Goal: Task Accomplishment & Management: Manage account settings

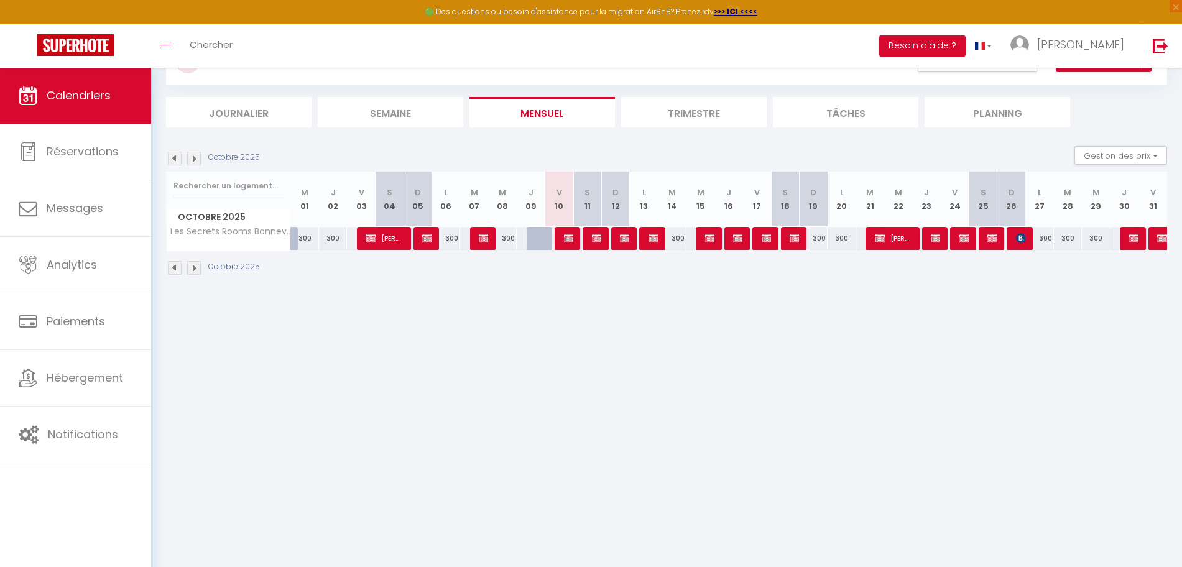
scroll to position [68, 0]
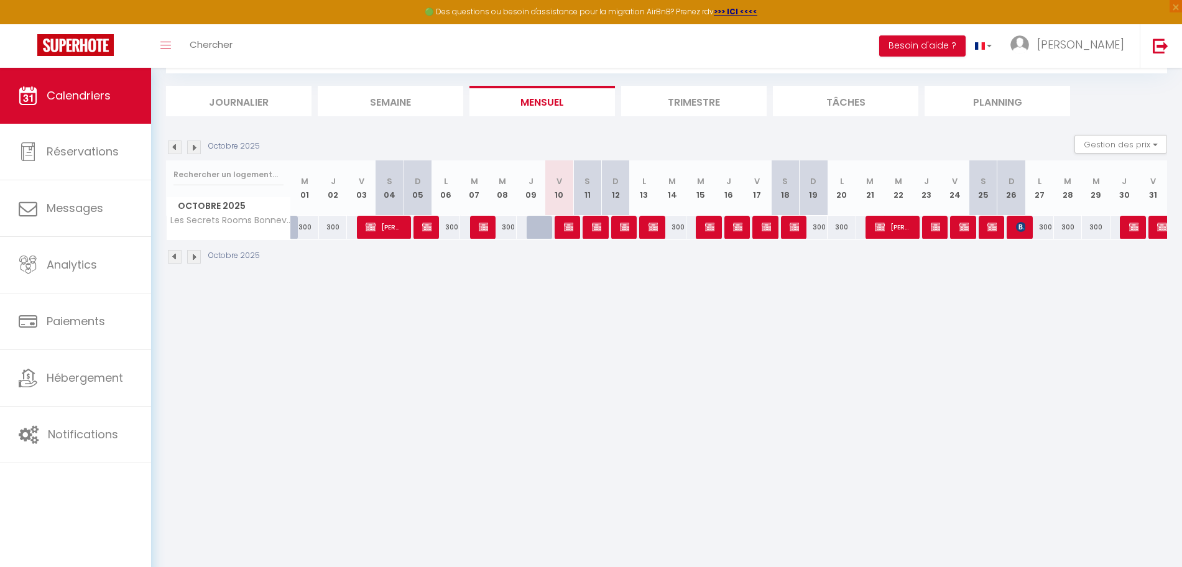
drag, startPoint x: 451, startPoint y: 362, endPoint x: 439, endPoint y: 350, distance: 17.2
drag, startPoint x: 439, startPoint y: 350, endPoint x: 387, endPoint y: 319, distance: 60.8
click at [389, 319] on body "🟢 Des questions ou besoin d'assistance pour la migration AirBnB? Prenez rdv >>>…" at bounding box center [591, 283] width 1182 height 567
click at [881, 427] on body "🟢 Des questions ou besoin d'assistance pour la migration AirBnB? Prenez rdv >>>…" at bounding box center [591, 283] width 1182 height 567
click at [570, 228] on img at bounding box center [569, 227] width 10 height 10
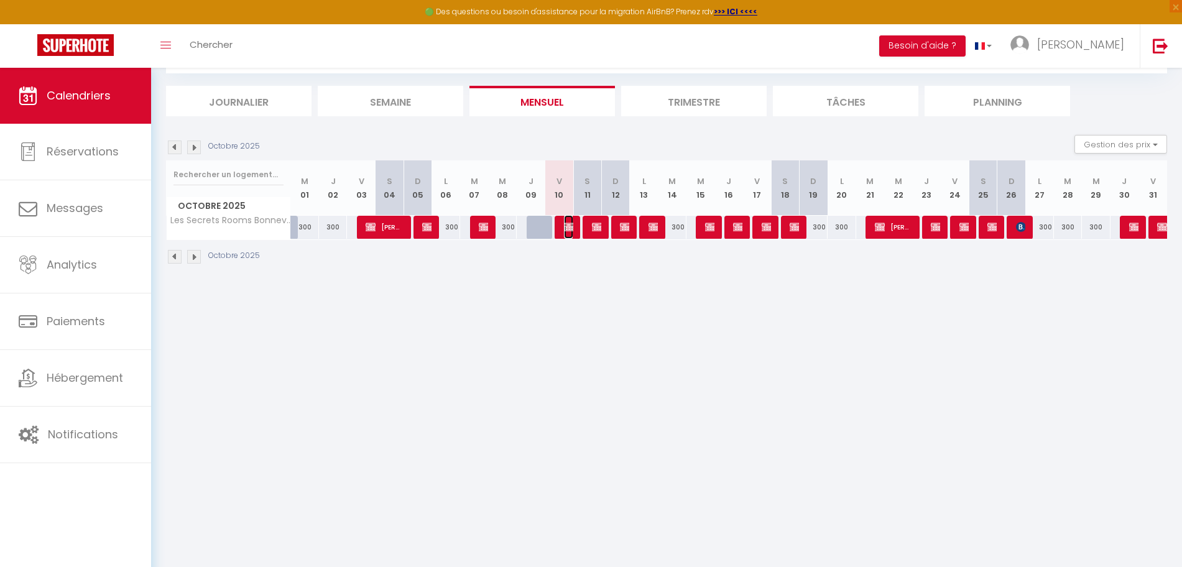
select select "OK"
select select "0"
select select "1"
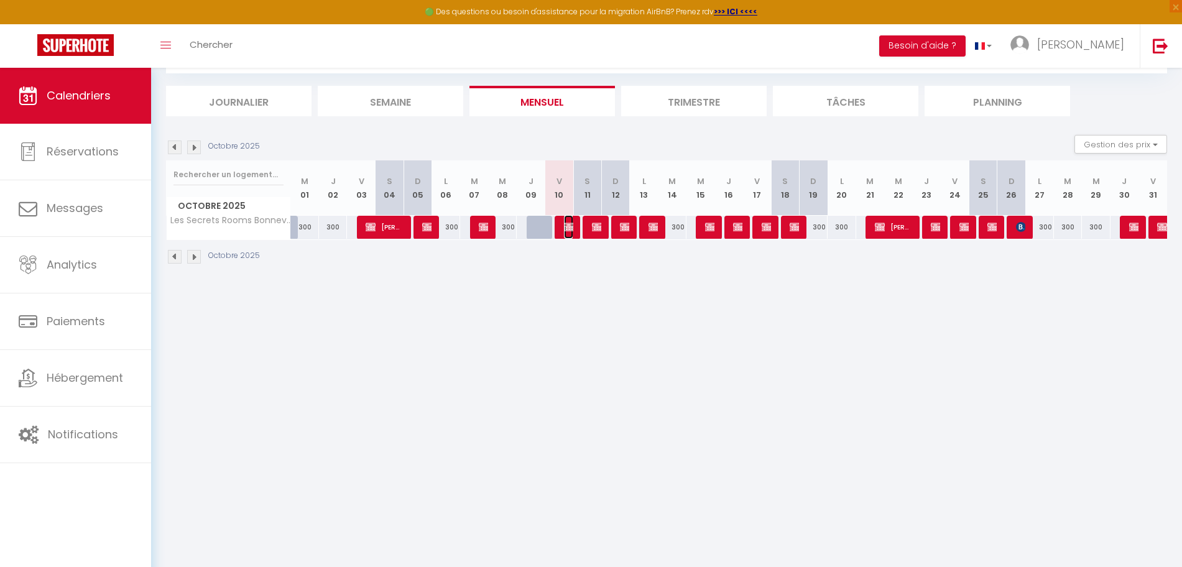
select select
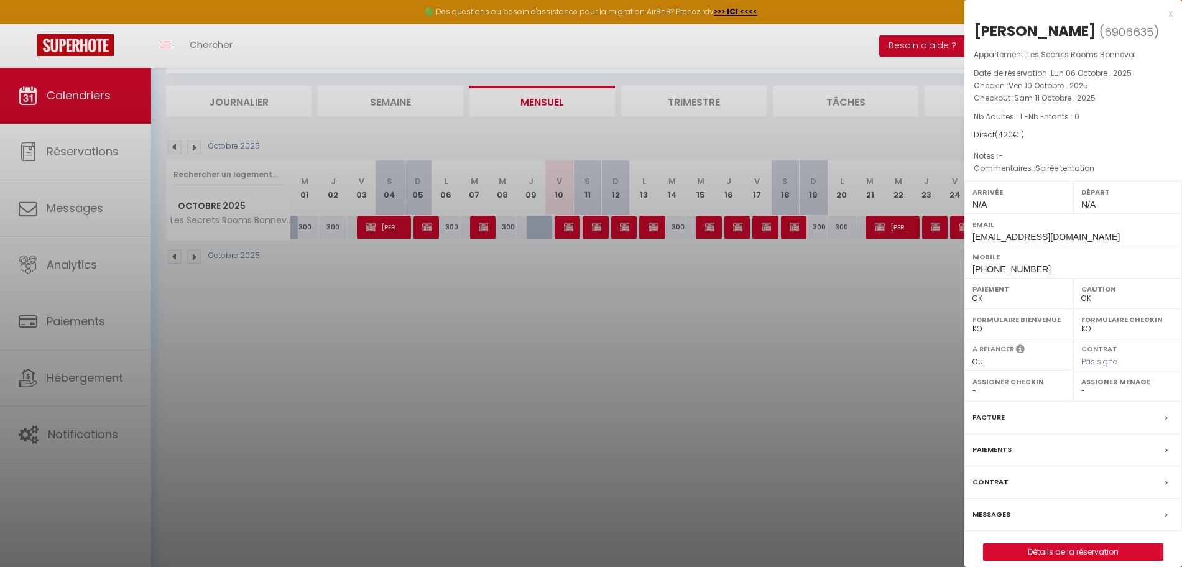
click at [540, 224] on div at bounding box center [591, 283] width 1182 height 567
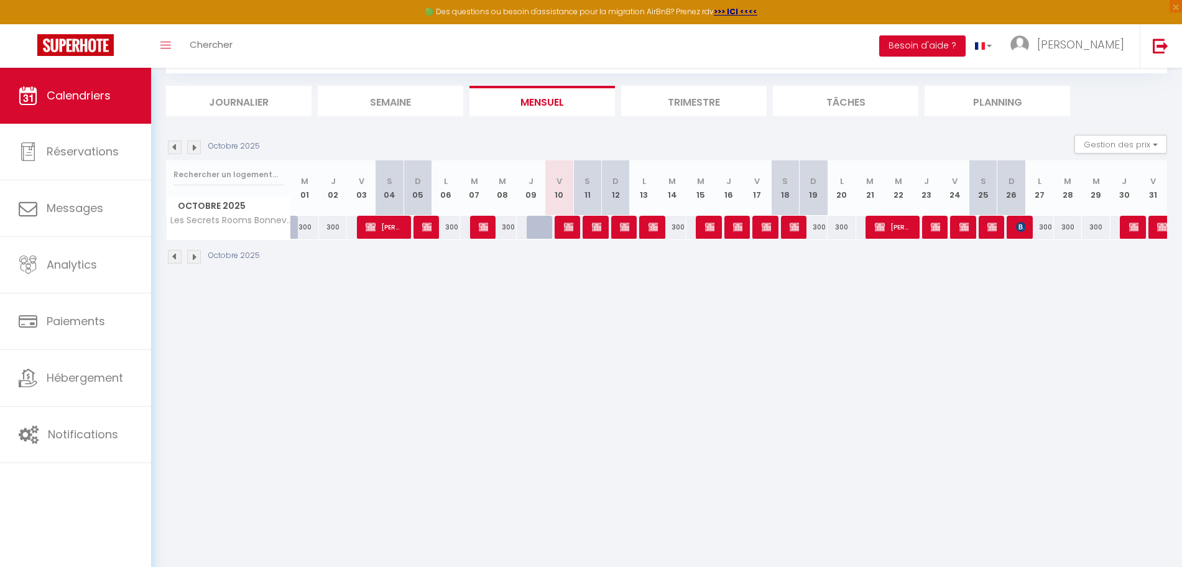
click at [540, 224] on div at bounding box center [541, 228] width 28 height 24
type input "300"
type input "Jeu 09 Octobre 2025"
type input "Ven 10 Octobre 2025"
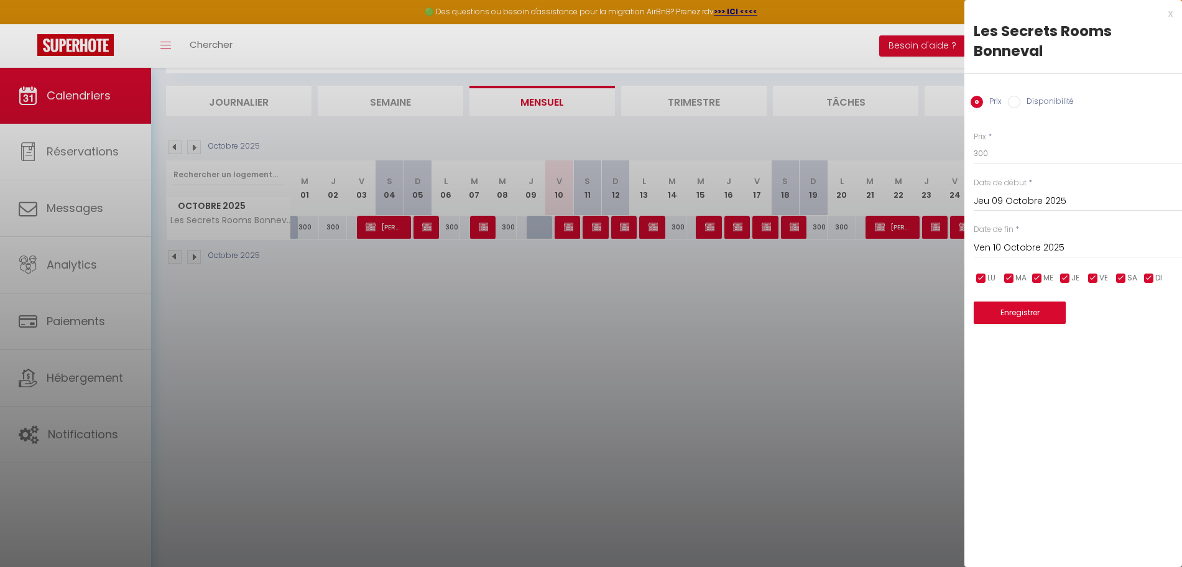
click at [625, 378] on div at bounding box center [591, 283] width 1182 height 567
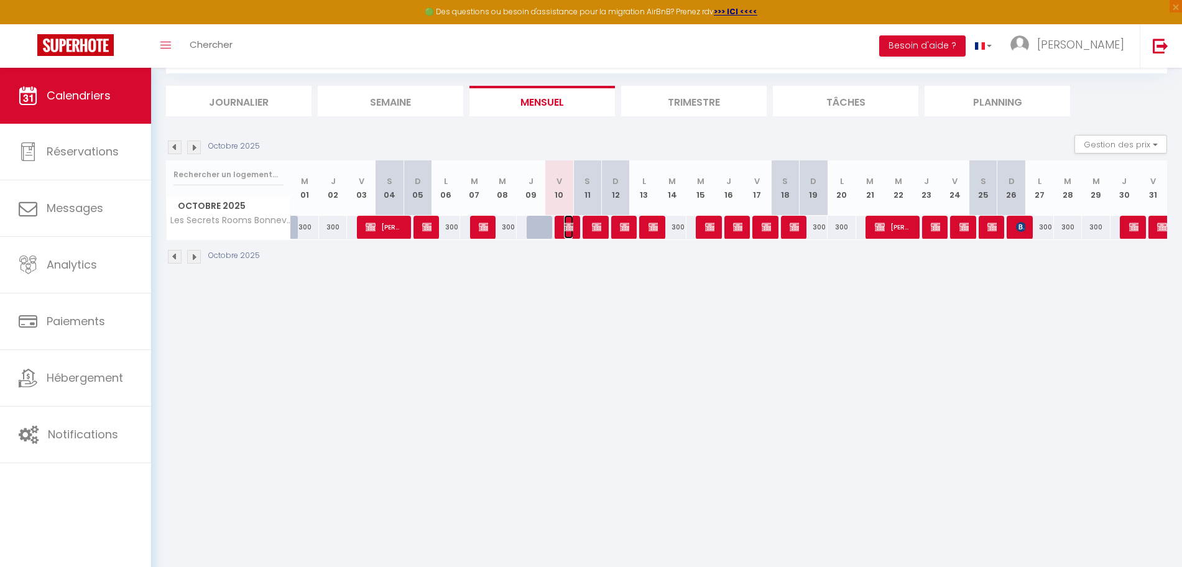
click at [566, 221] on span "[PERSON_NAME]" at bounding box center [568, 227] width 9 height 24
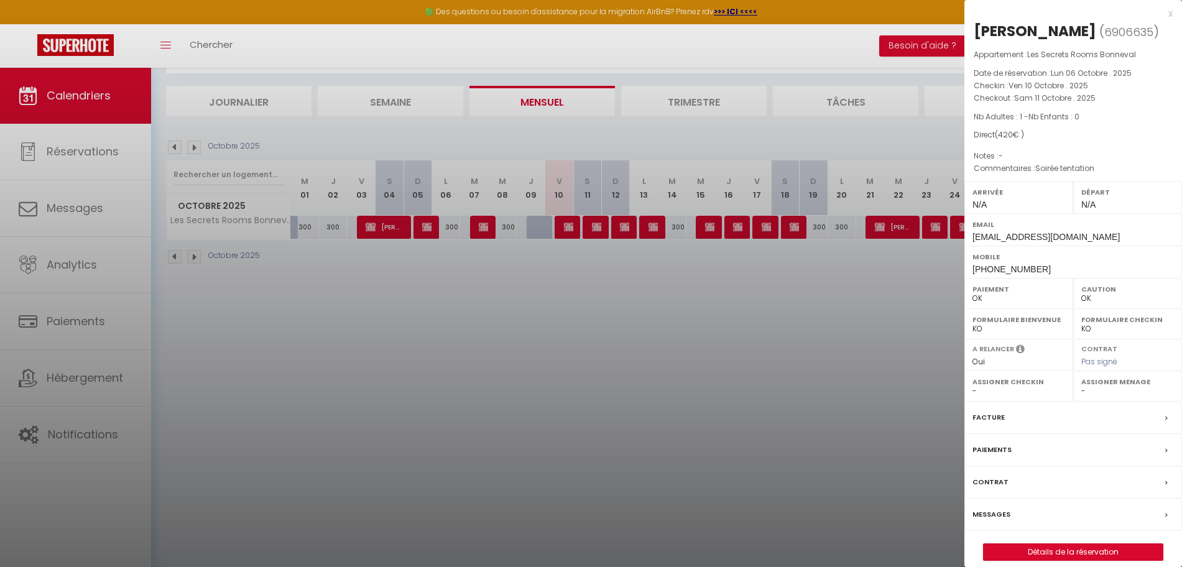
click at [615, 340] on div at bounding box center [591, 283] width 1182 height 567
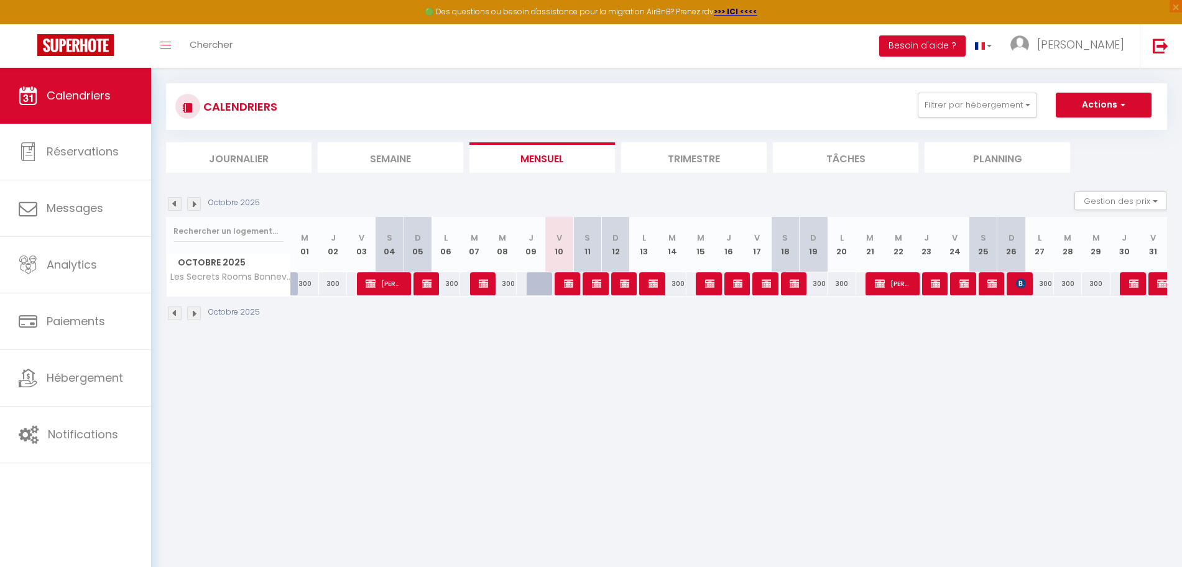
scroll to position [0, 0]
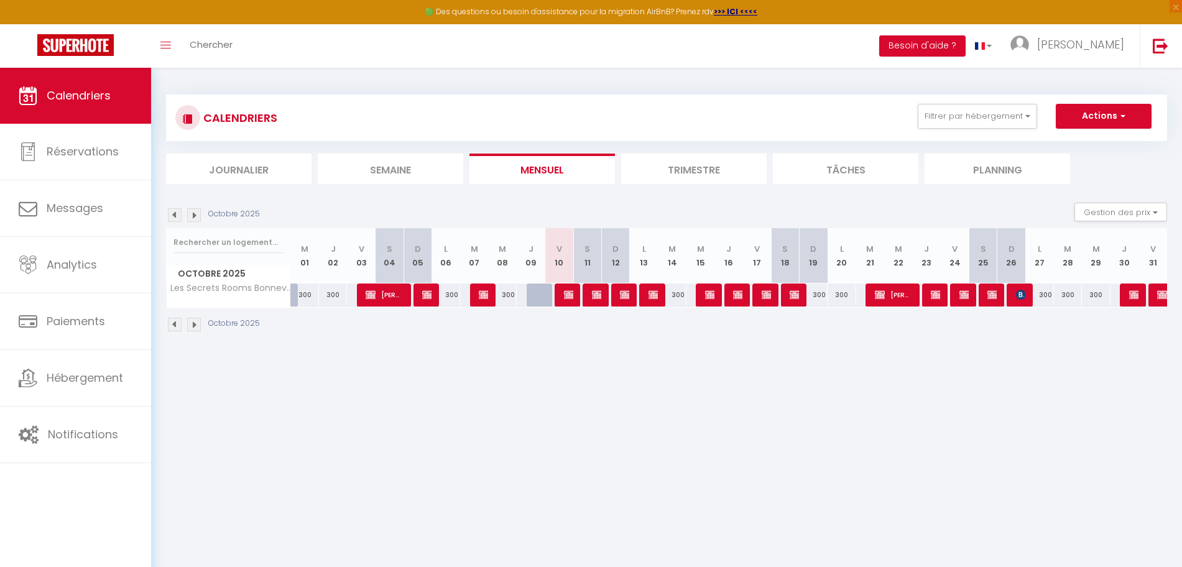
click at [663, 392] on body "🟢 Des questions ou besoin d'assistance pour la migration AirBnB? Prenez rdv >>>…" at bounding box center [591, 351] width 1182 height 567
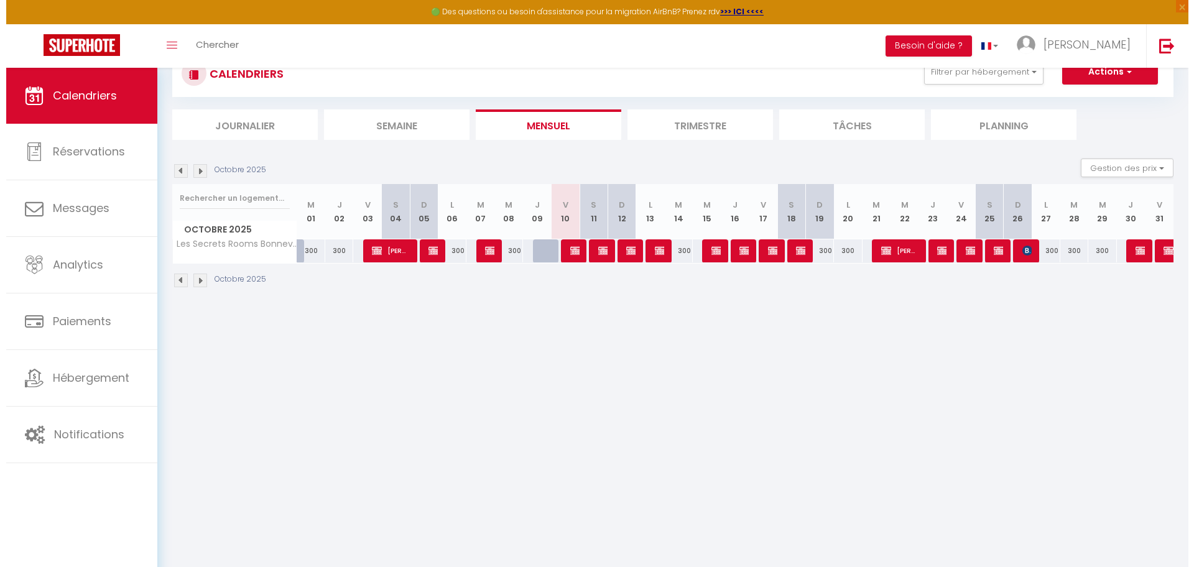
scroll to position [68, 0]
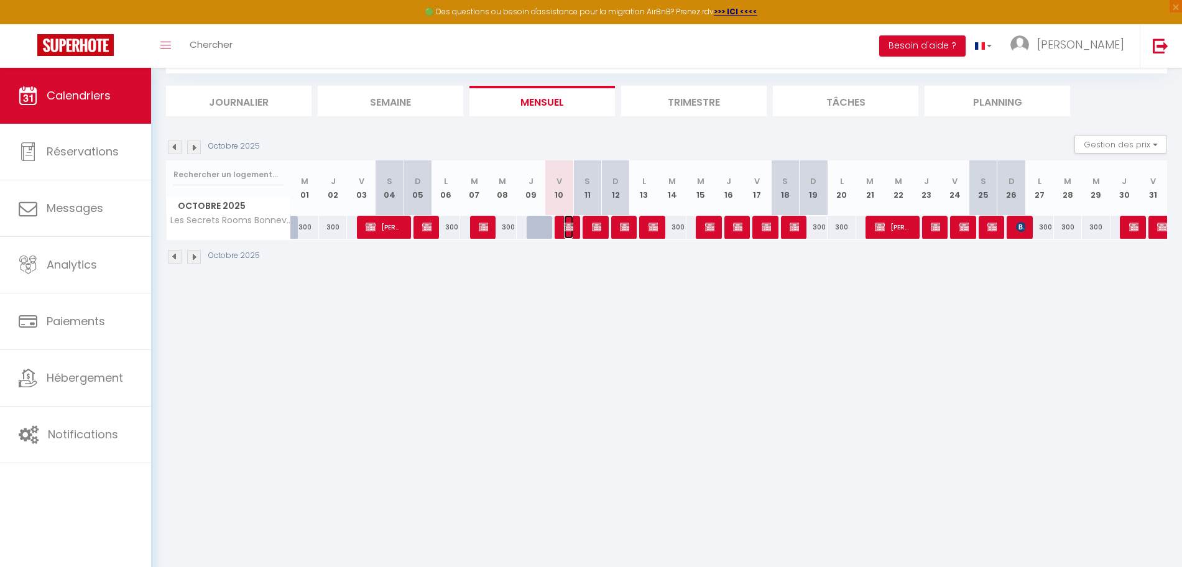
click at [565, 232] on span "[PERSON_NAME]" at bounding box center [568, 227] width 9 height 24
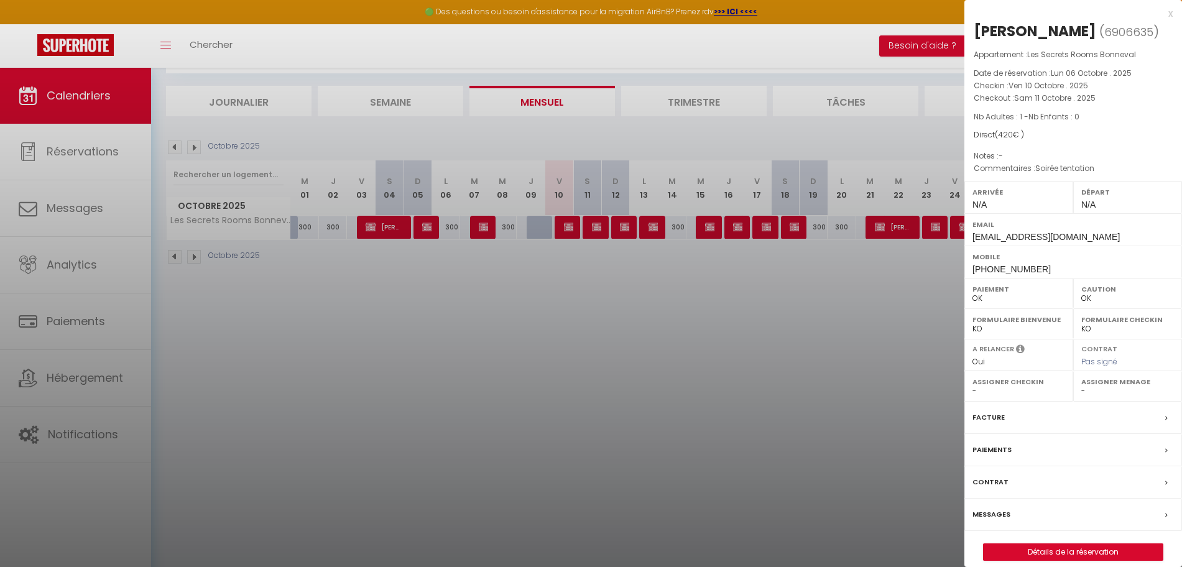
click at [649, 288] on div at bounding box center [591, 283] width 1182 height 567
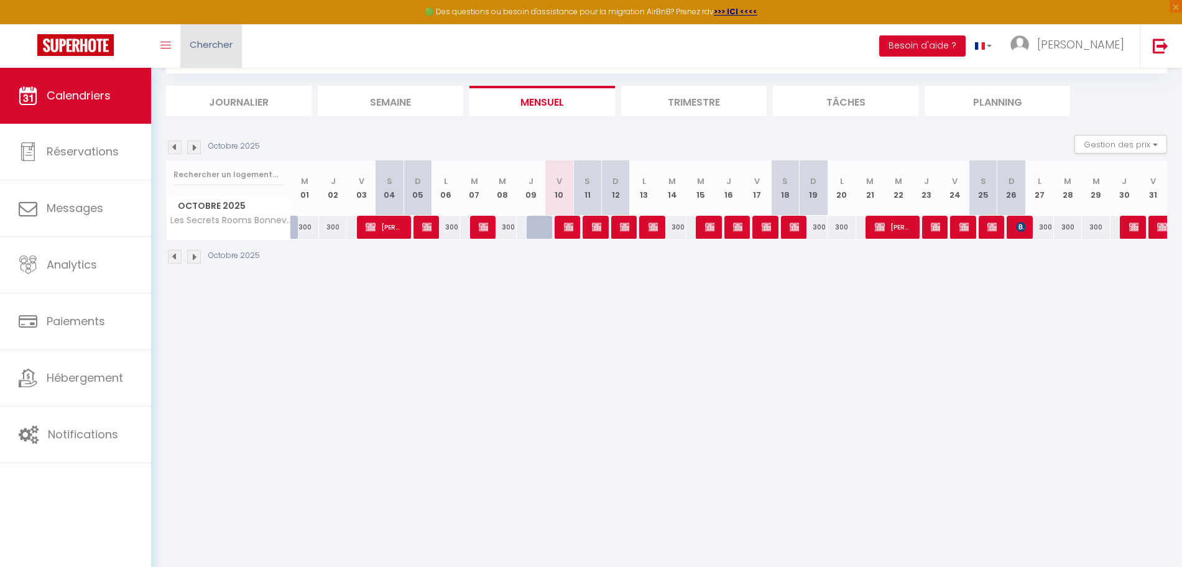
click at [233, 46] on link "Chercher" at bounding box center [211, 46] width 62 height 44
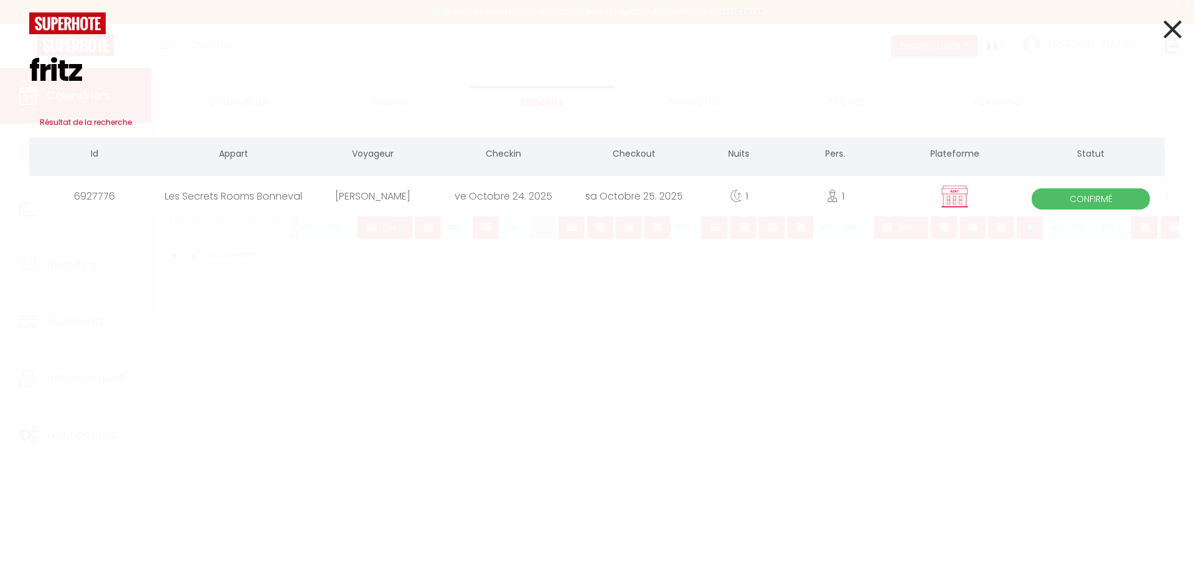
type input "fritz"
click at [290, 187] on div "Les Secrets Rooms Bonneval" at bounding box center [233, 196] width 147 height 40
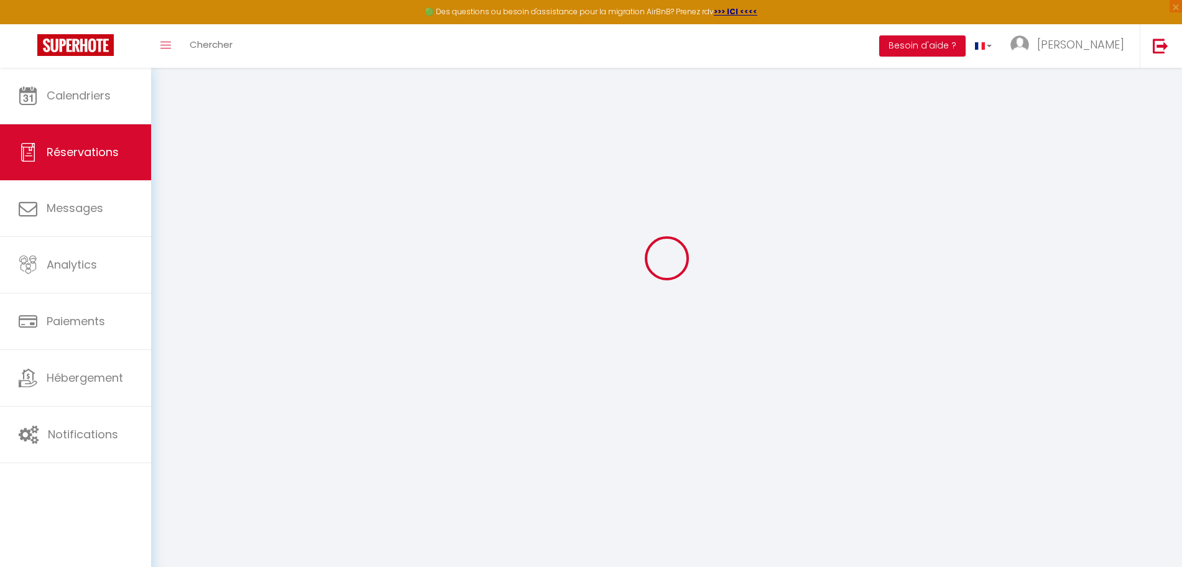
scroll to position [68, 0]
select select
checkbox input "false"
select select
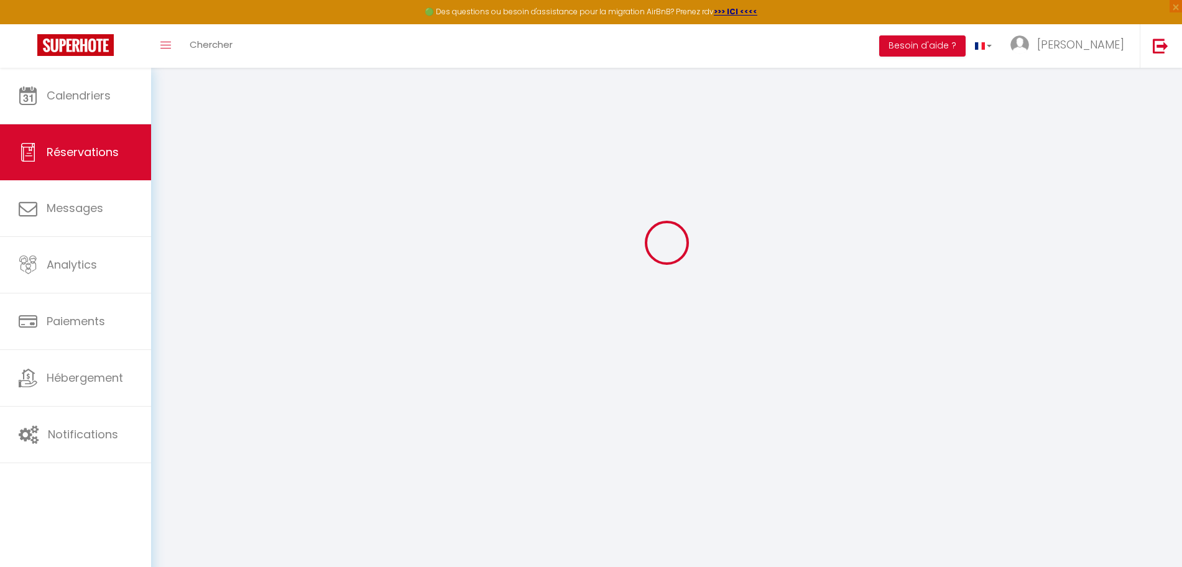
select select
checkbox input "false"
type textarea "Planche dinatoire"
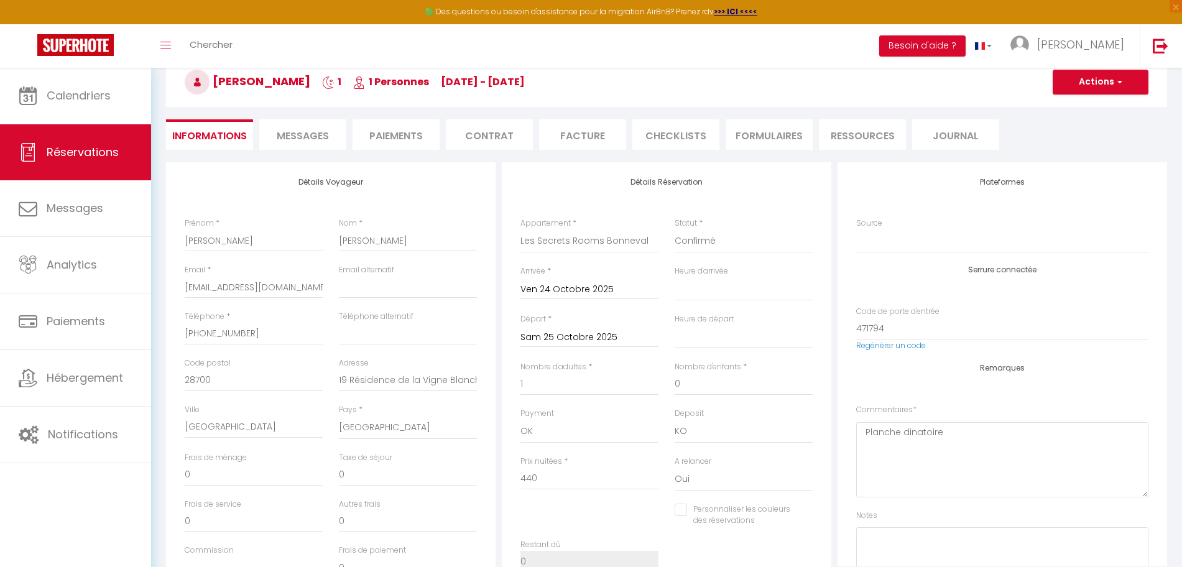
select select
checkbox input "false"
select select
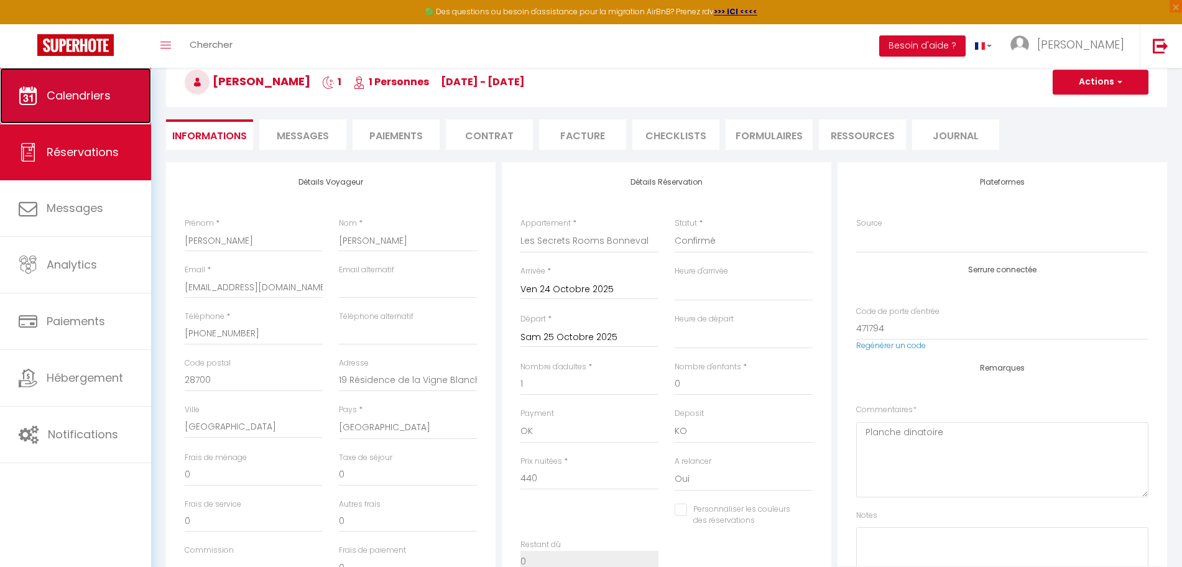
click at [51, 96] on span "Calendriers" at bounding box center [79, 96] width 64 height 16
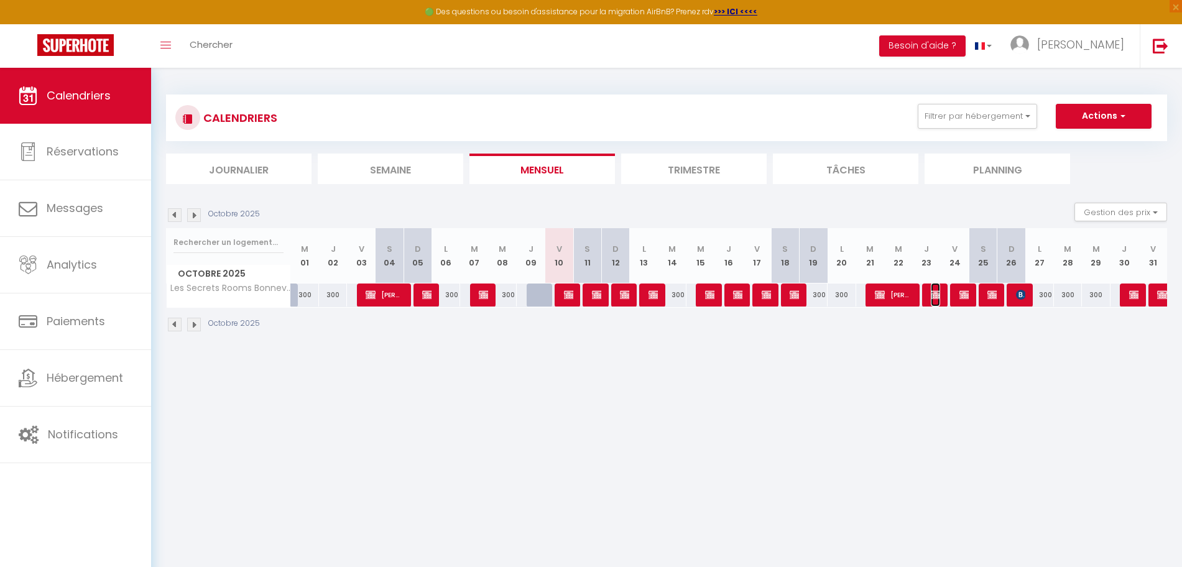
click at [934, 296] on img at bounding box center [936, 295] width 10 height 10
select select "OK"
select select "KO"
select select "0"
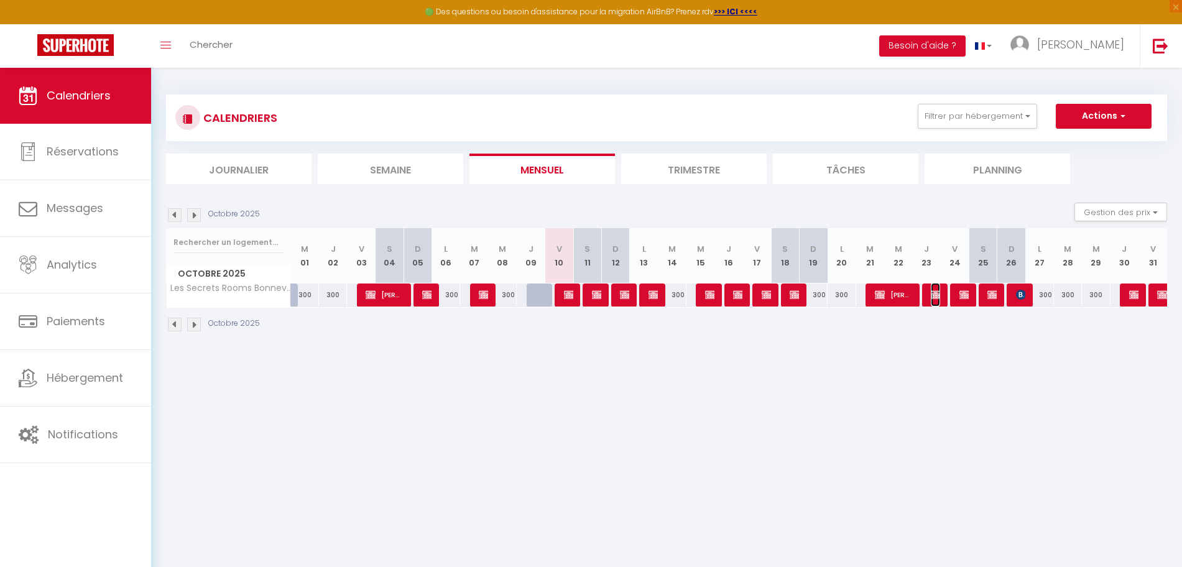
select select "1"
select select
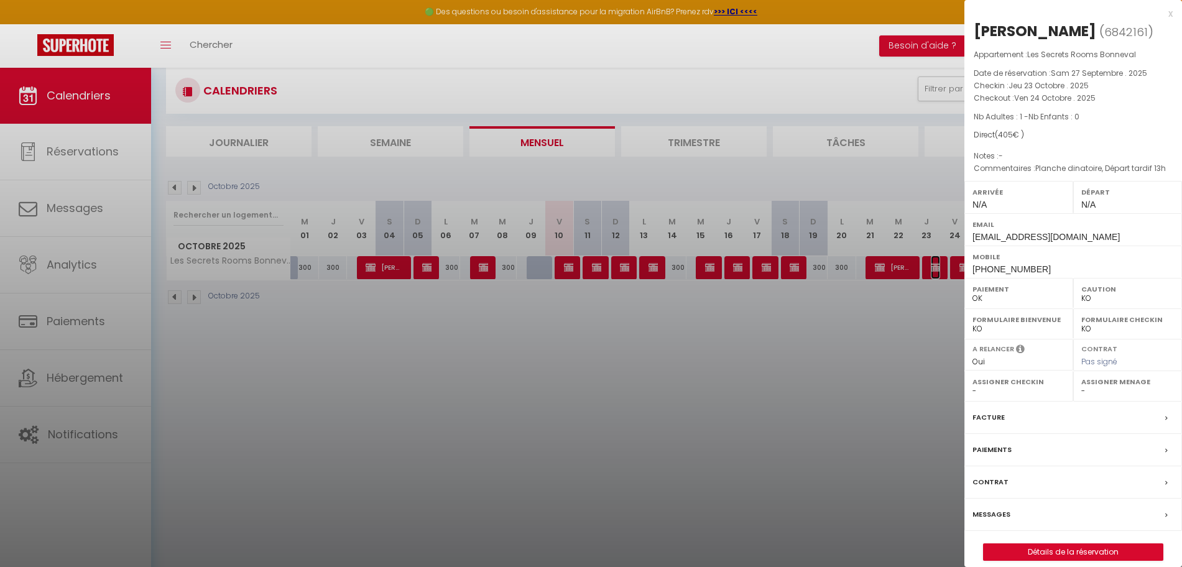
scroll to position [68, 0]
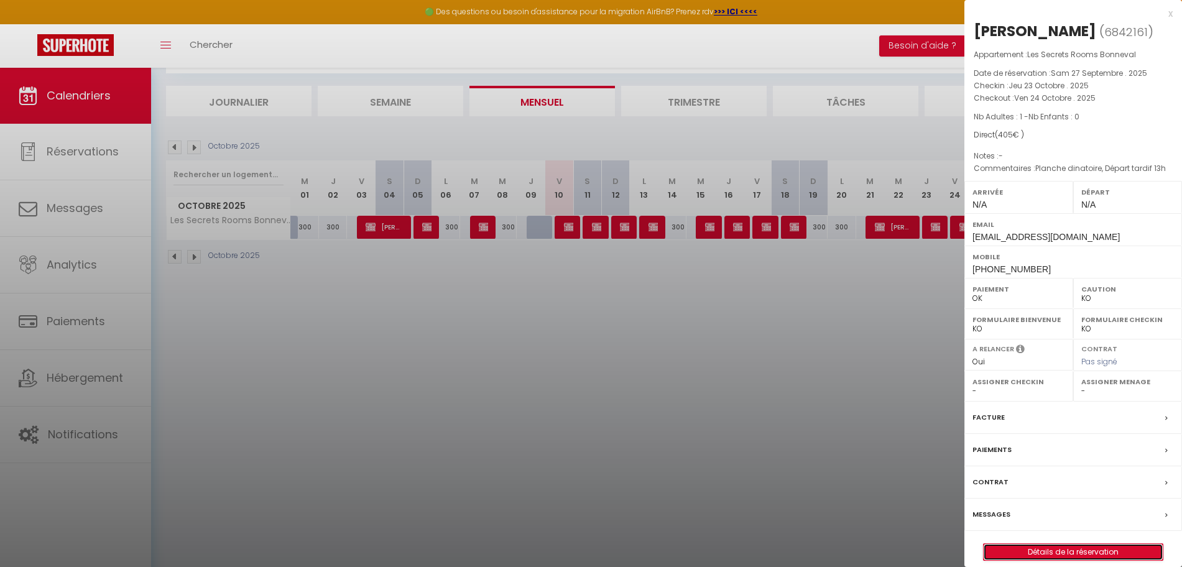
click at [1079, 555] on link "Détails de la réservation" at bounding box center [1073, 552] width 179 height 16
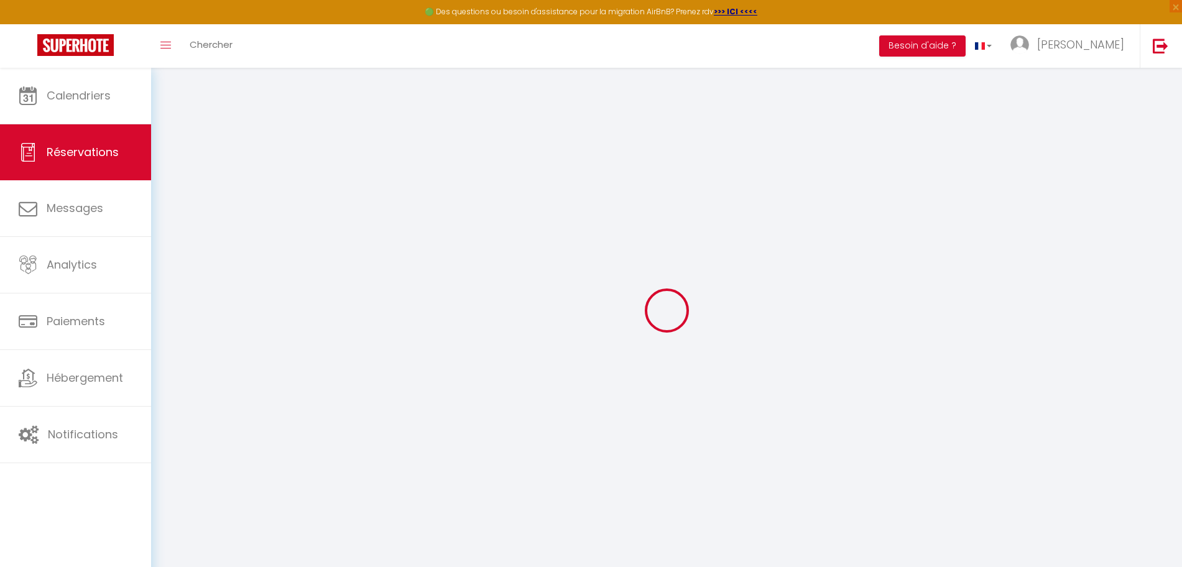
select select
checkbox input "false"
select select
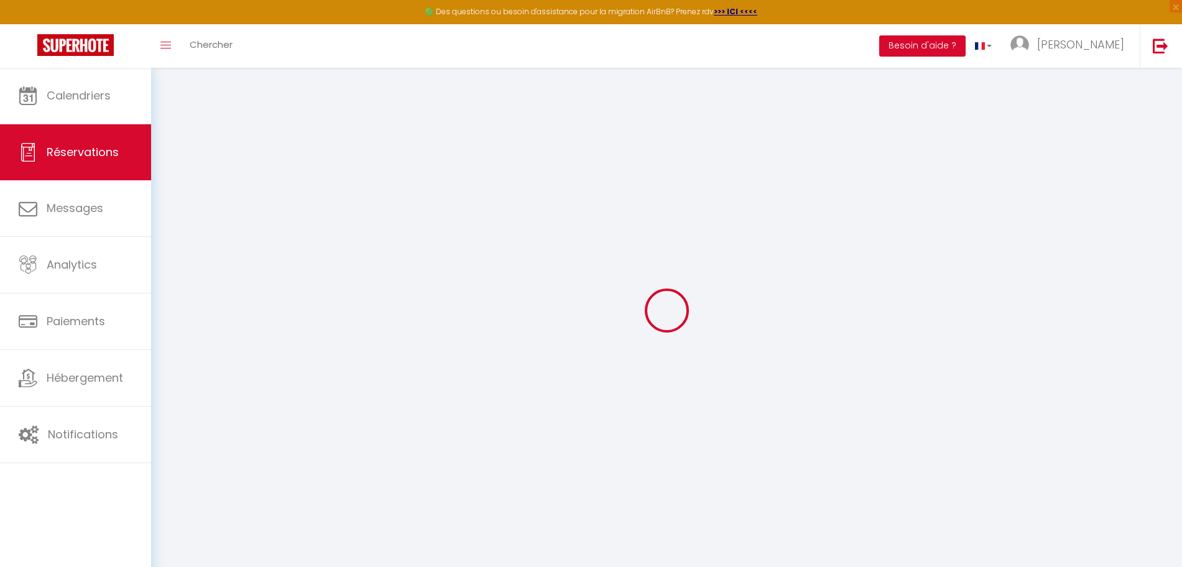
checkbox input "false"
type textarea "Planche dinatoire, Départ tardif 13h"
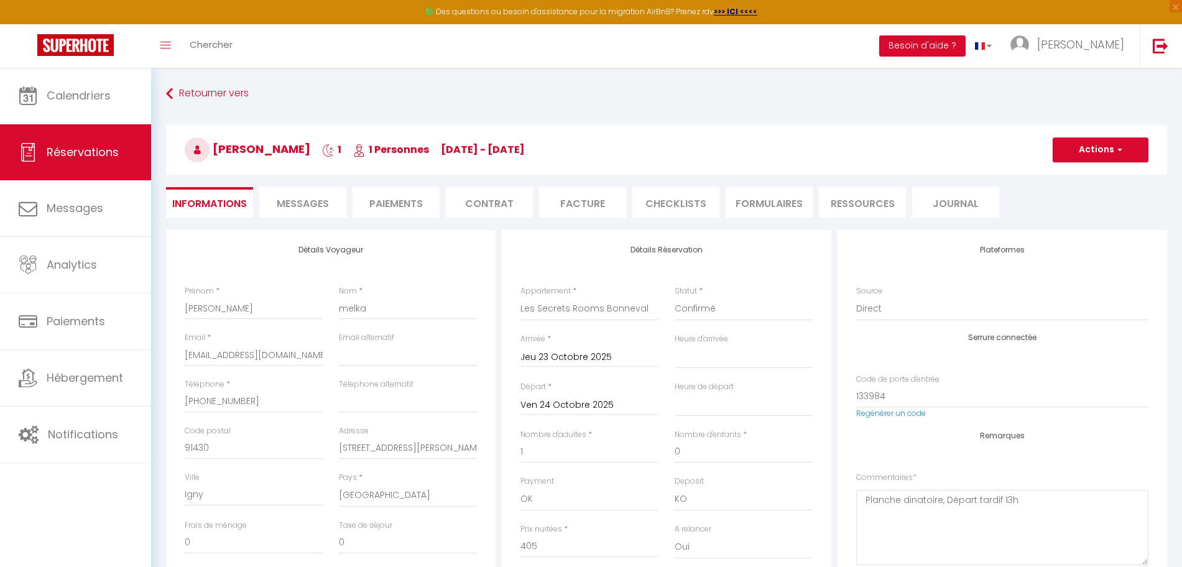
select select
checkbox input "false"
select select
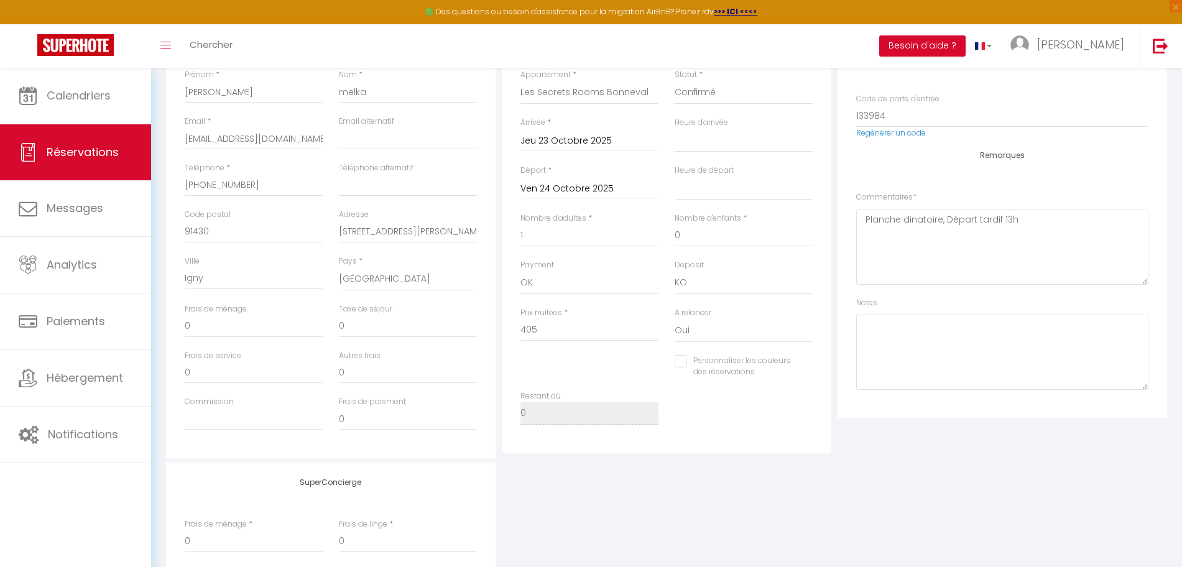
scroll to position [233, 0]
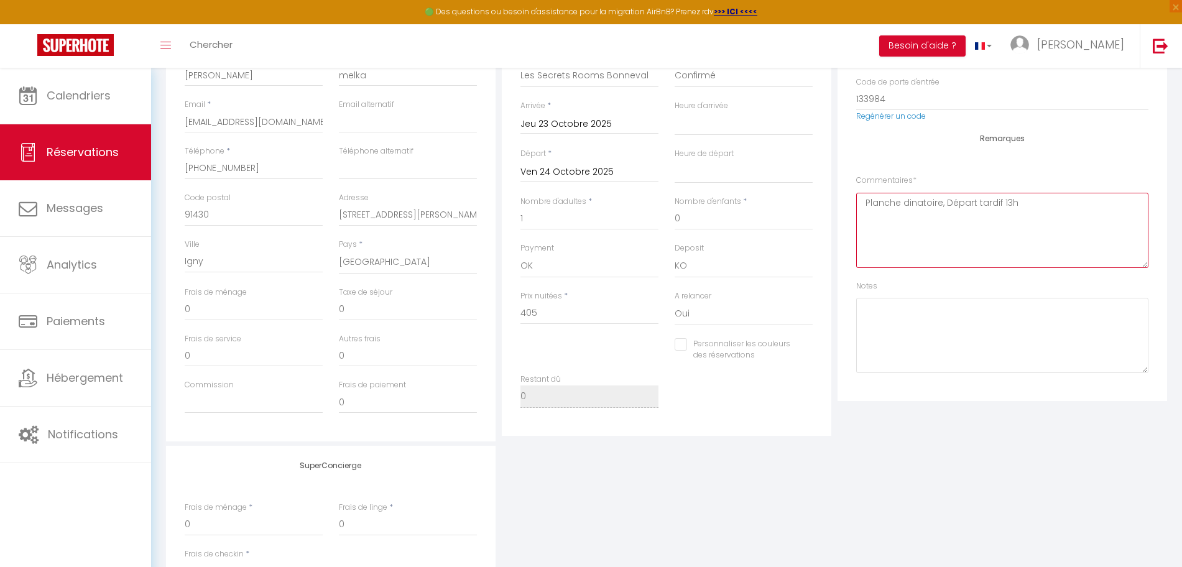
click at [905, 214] on textarea "Planche dinatoire, Départ tardif 13h" at bounding box center [1002, 230] width 292 height 75
click at [869, 201] on textarea "Planche dinatoire, Départ tardif 13h" at bounding box center [1002, 230] width 292 height 75
click at [943, 200] on textarea "Planche dinatoire, Départ tardif 13h" at bounding box center [1002, 230] width 292 height 75
click at [1025, 203] on textarea "Planche dinatoire, Départ tardif 13h" at bounding box center [1002, 230] width 292 height 75
type textarea "Planche dinatoire, Départ tardif 13h Remboursement plancha dinatoire par vireme…"
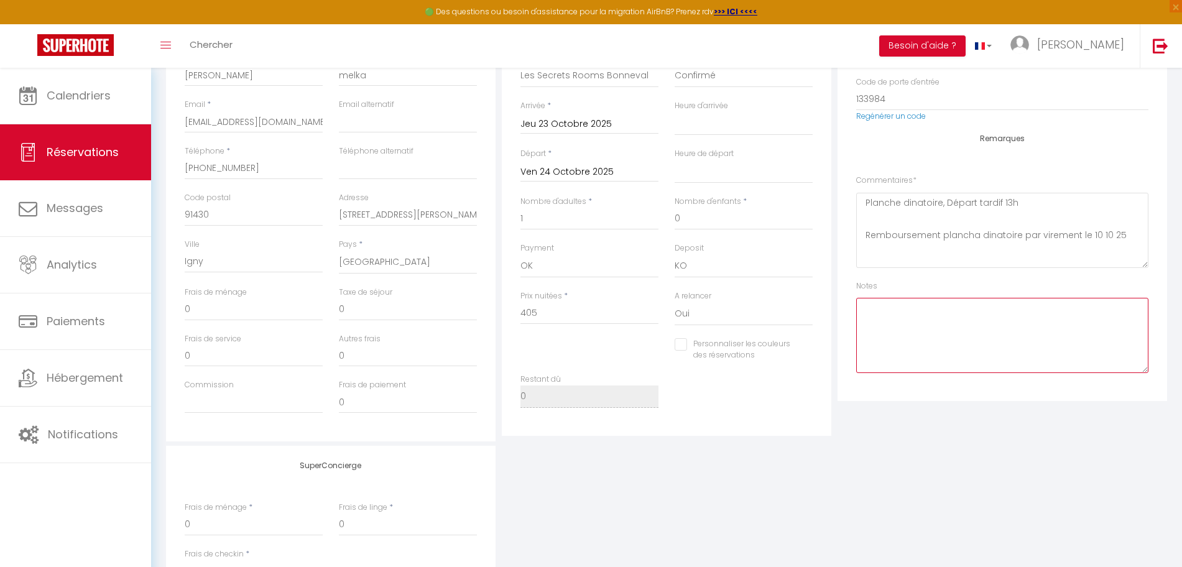
click at [974, 304] on textarea at bounding box center [1002, 335] width 292 height 75
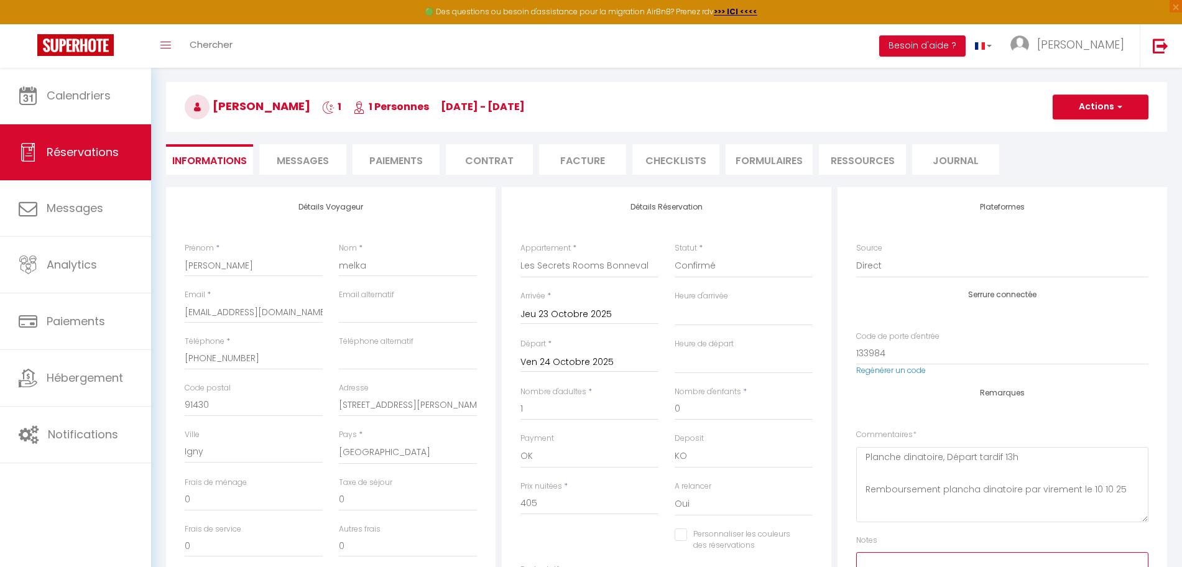
scroll to position [0, 0]
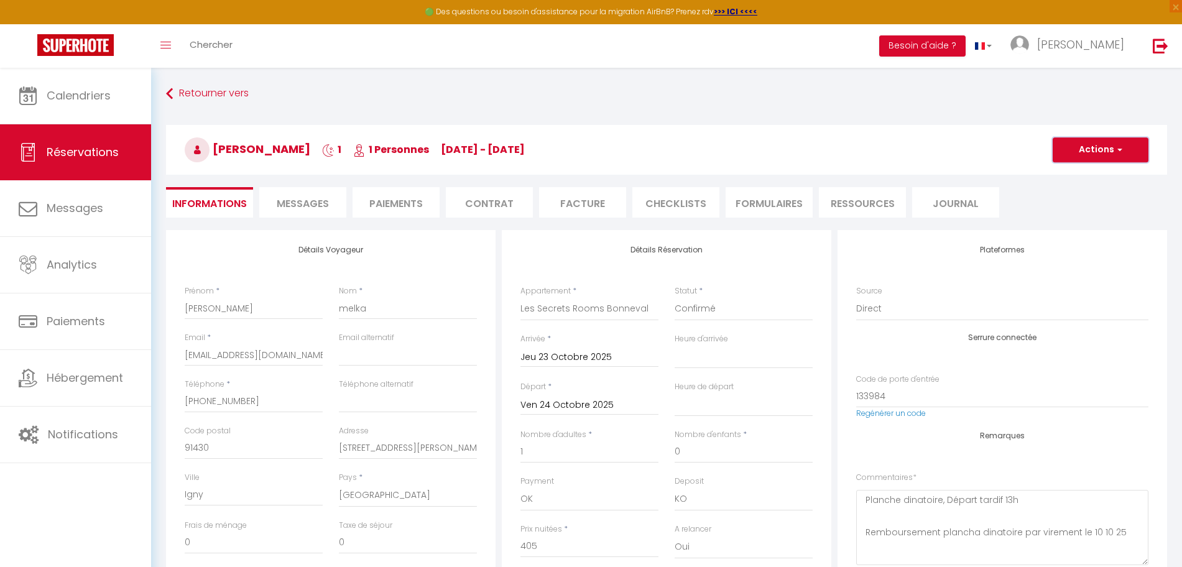
click at [1129, 143] on button "Actions" at bounding box center [1101, 149] width 96 height 25
click at [1082, 181] on link "Enregistrer" at bounding box center [1088, 177] width 98 height 16
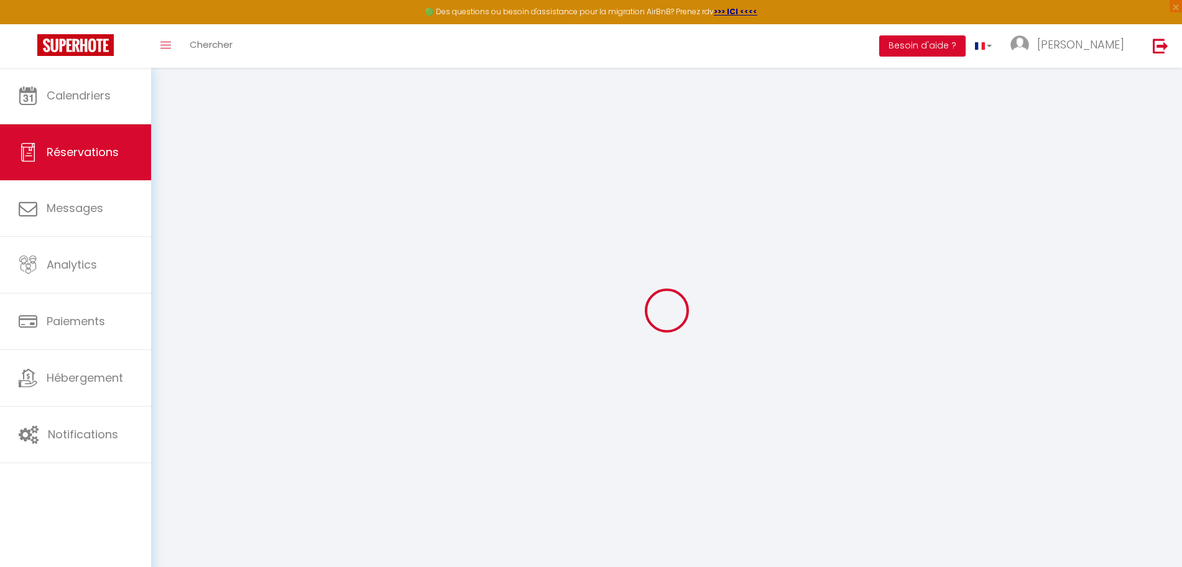
select select "not_cancelled"
